Goal: Task Accomplishment & Management: Manage account settings

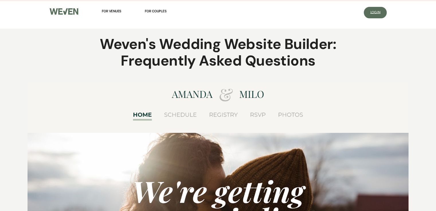
click at [383, 11] on link "Log In" at bounding box center [374, 12] width 23 height 11
click at [374, 10] on link "Log In" at bounding box center [374, 12] width 23 height 11
